Goal: Task Accomplishment & Management: Complete application form

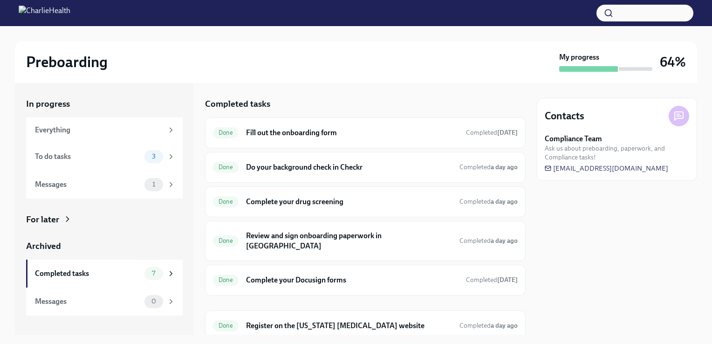
scroll to position [64, 0]
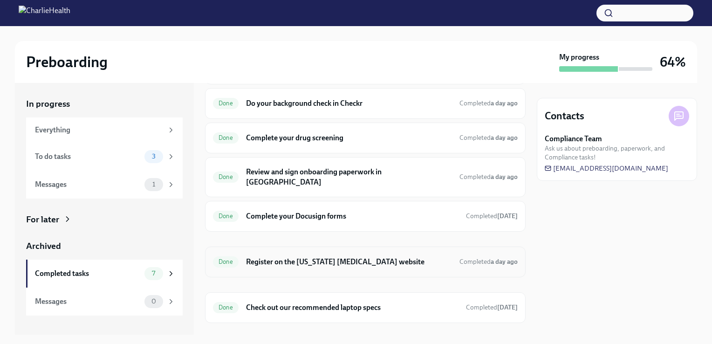
click at [391, 257] on h6 "Register on the [US_STATE] [MEDICAL_DATA] website" at bounding box center [349, 262] width 206 height 10
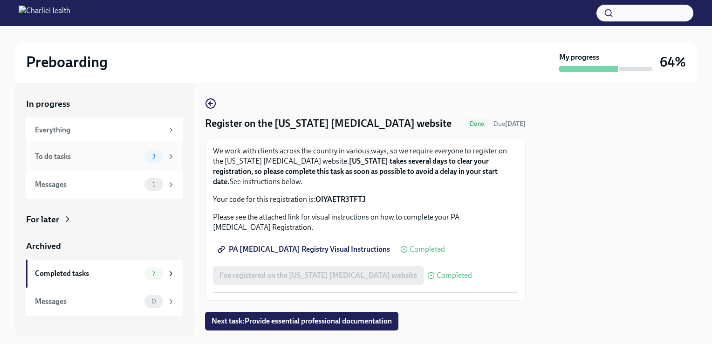
click at [138, 156] on div "To do tasks" at bounding box center [88, 156] width 106 height 10
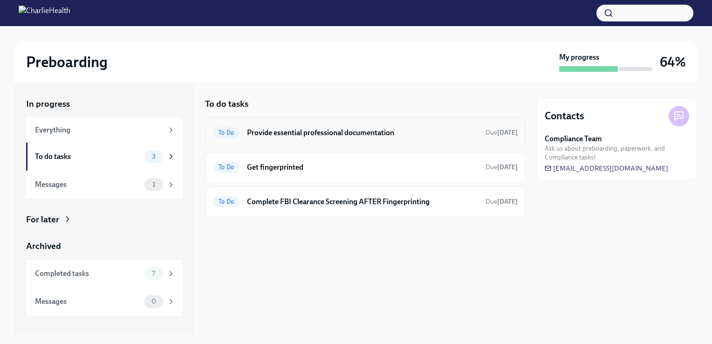
click at [308, 135] on h6 "Provide essential professional documentation" at bounding box center [362, 133] width 231 height 10
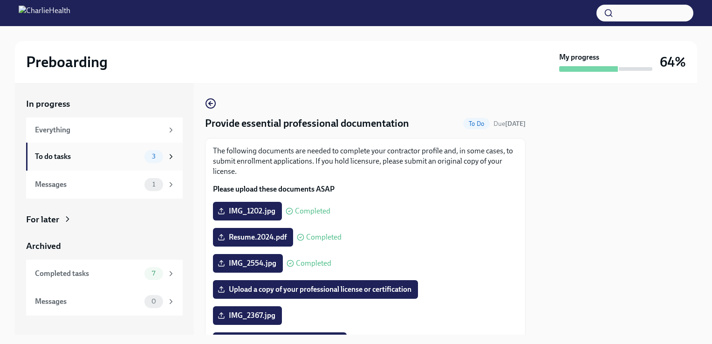
click at [96, 154] on div "To do tasks" at bounding box center [88, 156] width 106 height 10
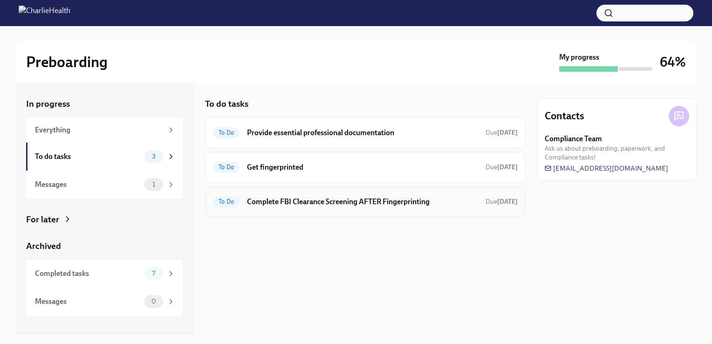
drag, startPoint x: 286, startPoint y: 205, endPoint x: 273, endPoint y: 205, distance: 13.0
click at [273, 205] on h6 "Complete FBI Clearance Screening AFTER Fingerprinting" at bounding box center [362, 202] width 231 height 10
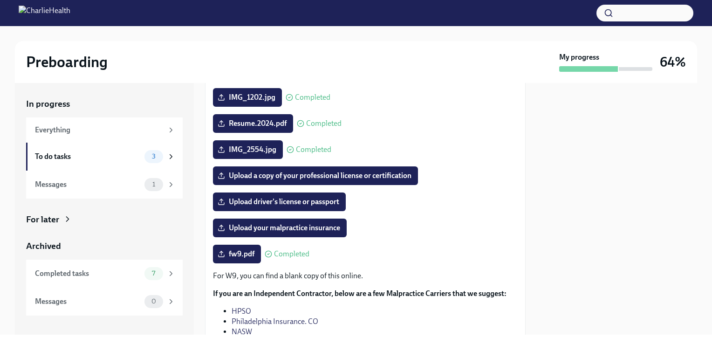
scroll to position [116, 0]
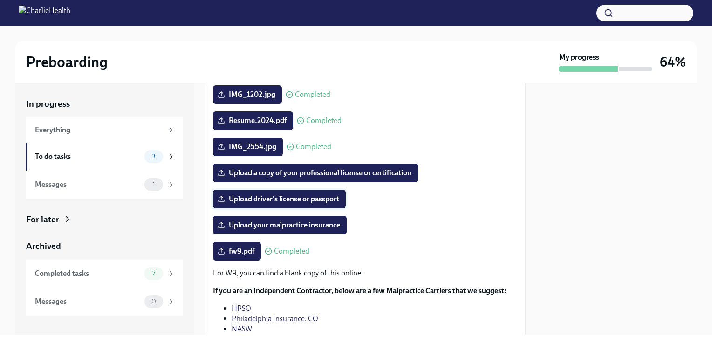
click at [309, 195] on span "Upload driver's license or passport" at bounding box center [279, 198] width 120 height 9
click at [0, 0] on input "Upload driver's license or passport" at bounding box center [0, 0] width 0 height 0
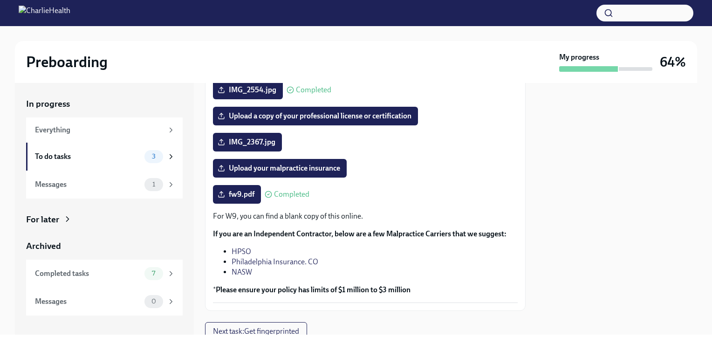
scroll to position [171, 0]
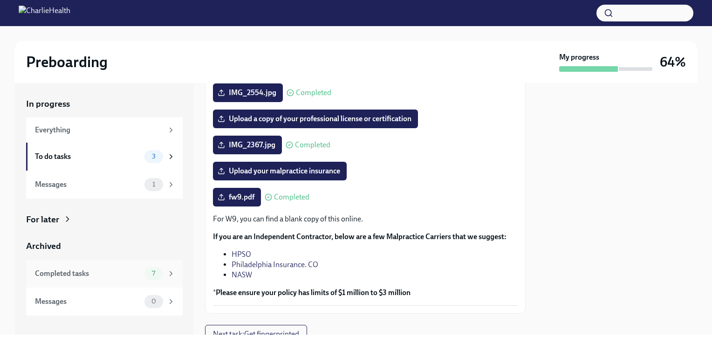
click at [116, 276] on div "Completed tasks" at bounding box center [88, 273] width 106 height 10
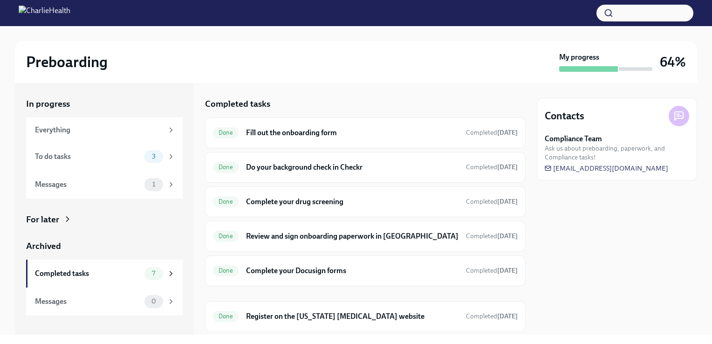
scroll to position [71, 0]
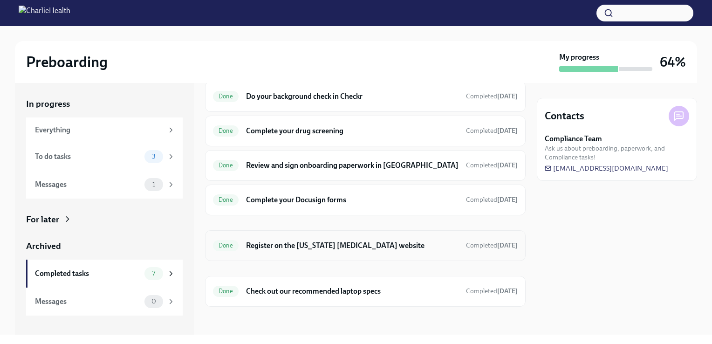
click at [336, 244] on h6 "Register on the [US_STATE] [MEDICAL_DATA] website" at bounding box center [352, 245] width 212 height 10
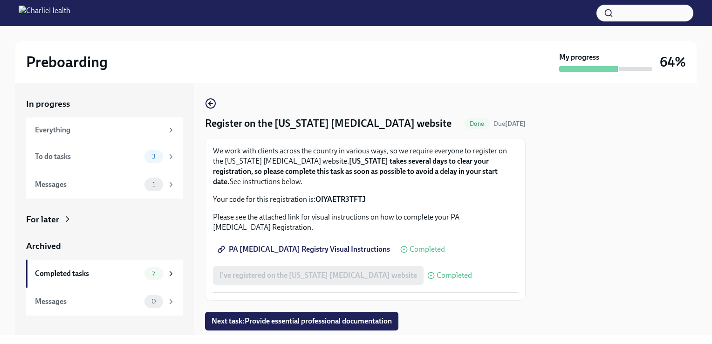
scroll to position [25, 0]
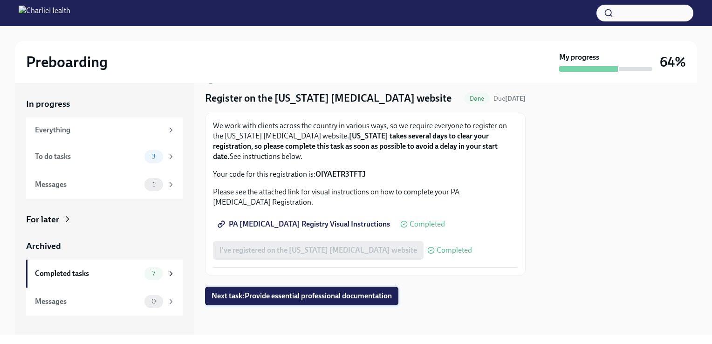
click at [319, 300] on span "Next task : Provide essential professional documentation" at bounding box center [302, 295] width 180 height 9
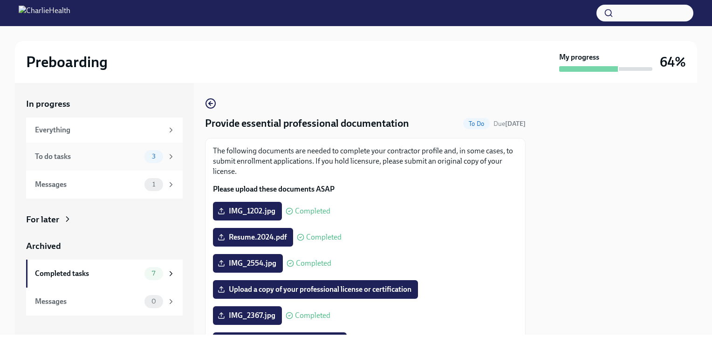
click at [68, 163] on div "To do tasks 3" at bounding box center [105, 156] width 140 height 13
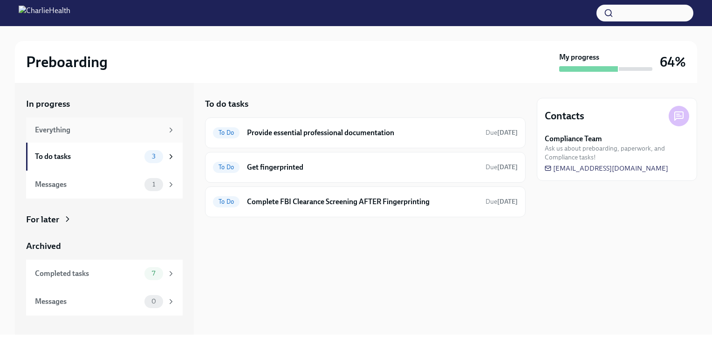
click at [76, 126] on div "Everything" at bounding box center [99, 130] width 128 height 10
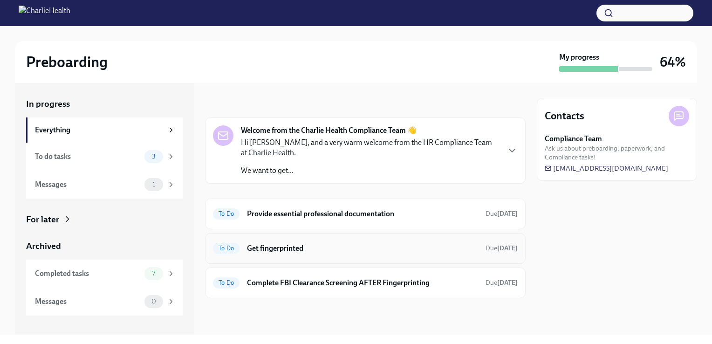
click at [342, 247] on h6 "Get fingerprinted" at bounding box center [362, 248] width 231 height 10
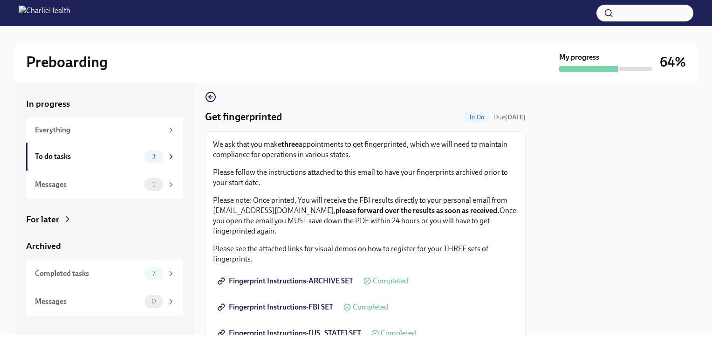
scroll to position [7, 0]
click at [134, 272] on div "Completed tasks" at bounding box center [88, 273] width 106 height 10
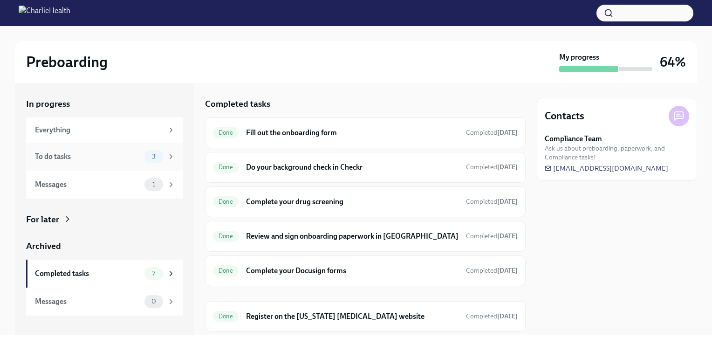
click at [114, 150] on div "To do tasks 3" at bounding box center [105, 156] width 140 height 13
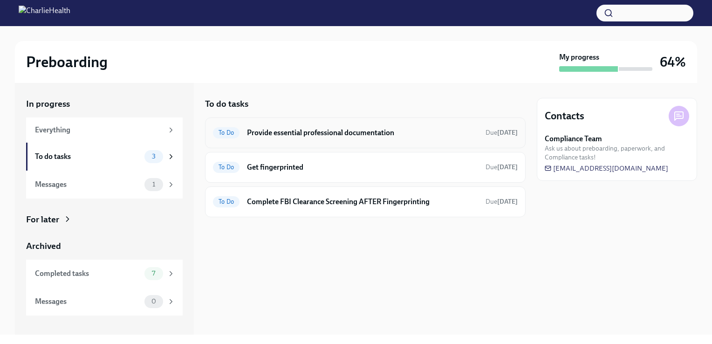
click at [296, 137] on div "To Do Provide essential professional documentation Due [DATE]" at bounding box center [365, 132] width 305 height 15
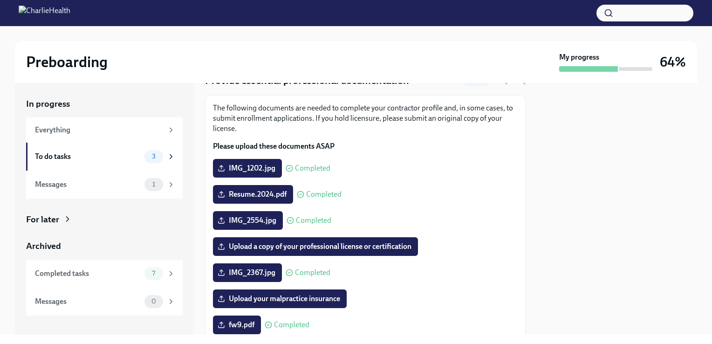
scroll to position [41, 0]
